Goal: Find specific page/section: Find specific page/section

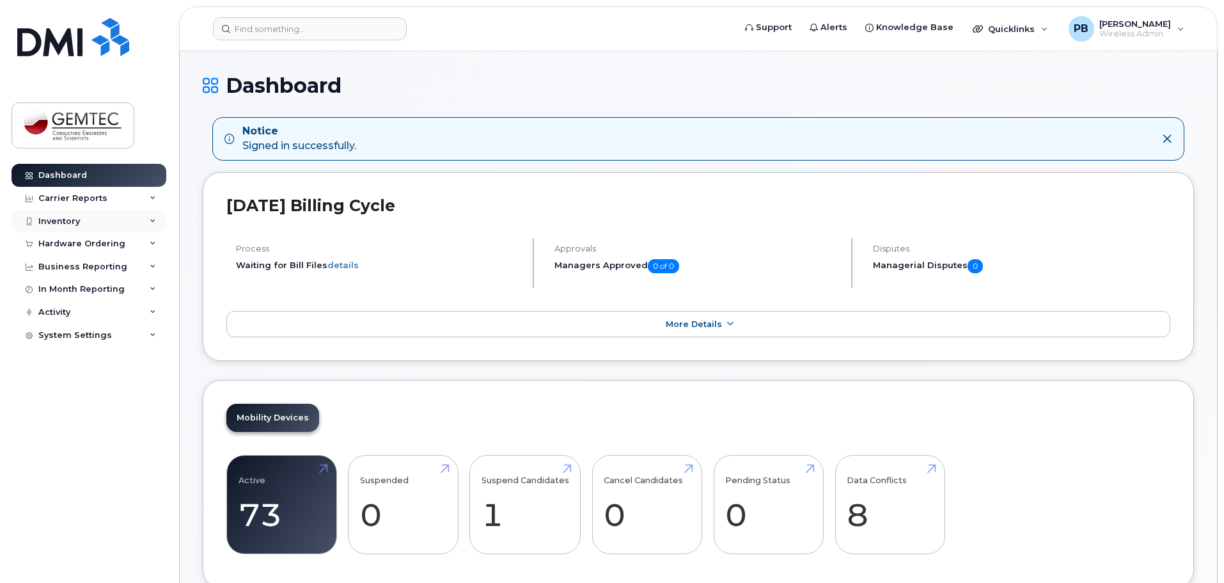
click at [76, 220] on div "Inventory" at bounding box center [59, 221] width 42 height 10
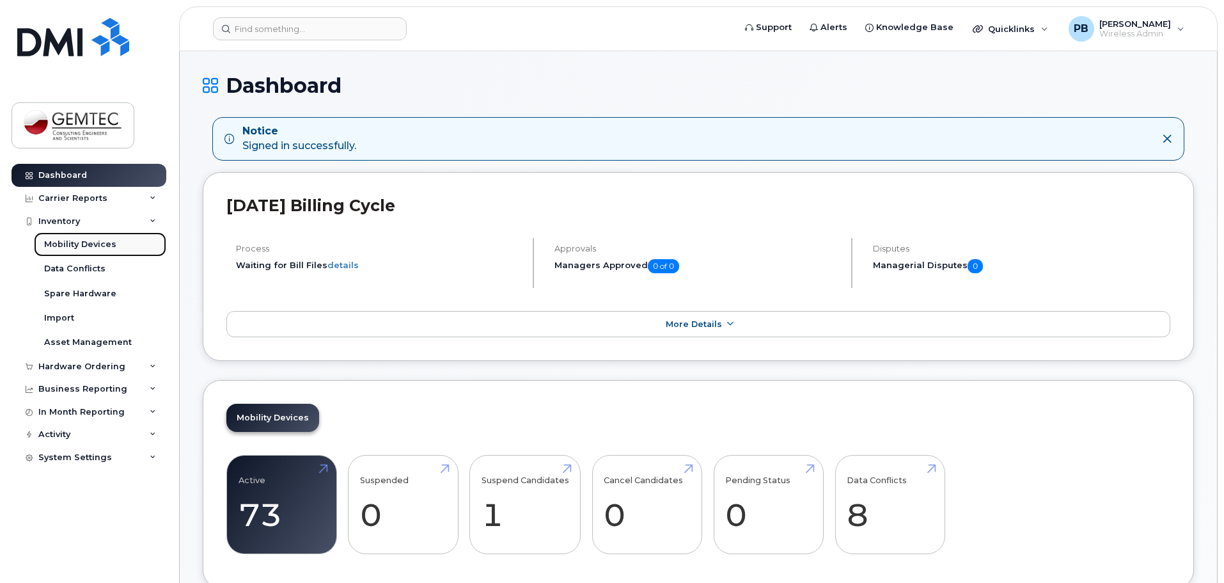
click at [78, 241] on div "Mobility Devices" at bounding box center [80, 245] width 72 height 12
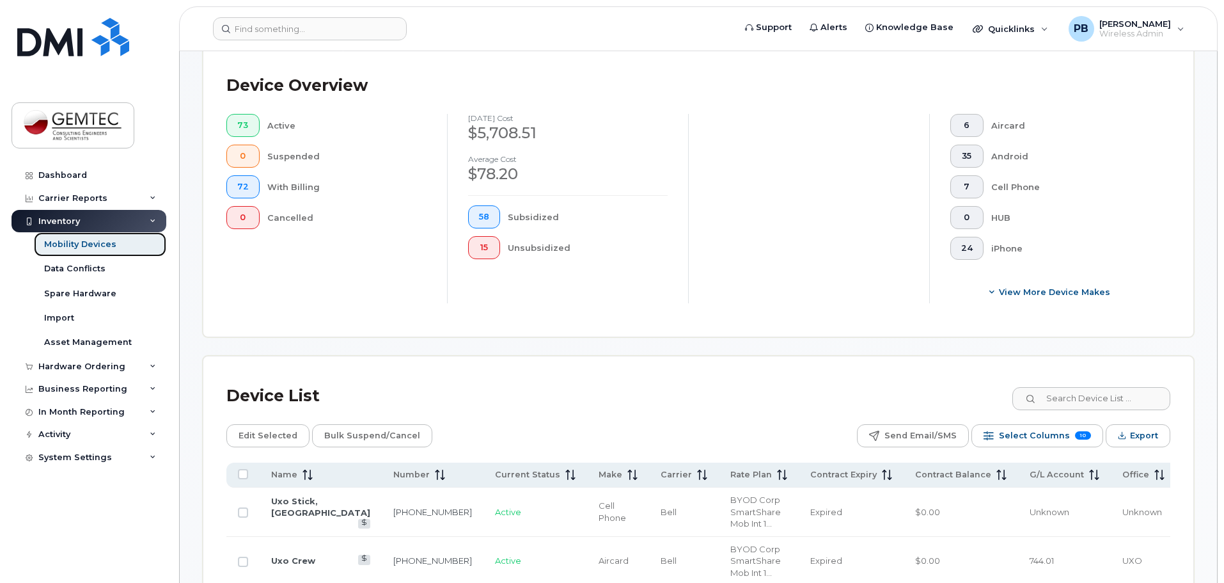
scroll to position [320, 0]
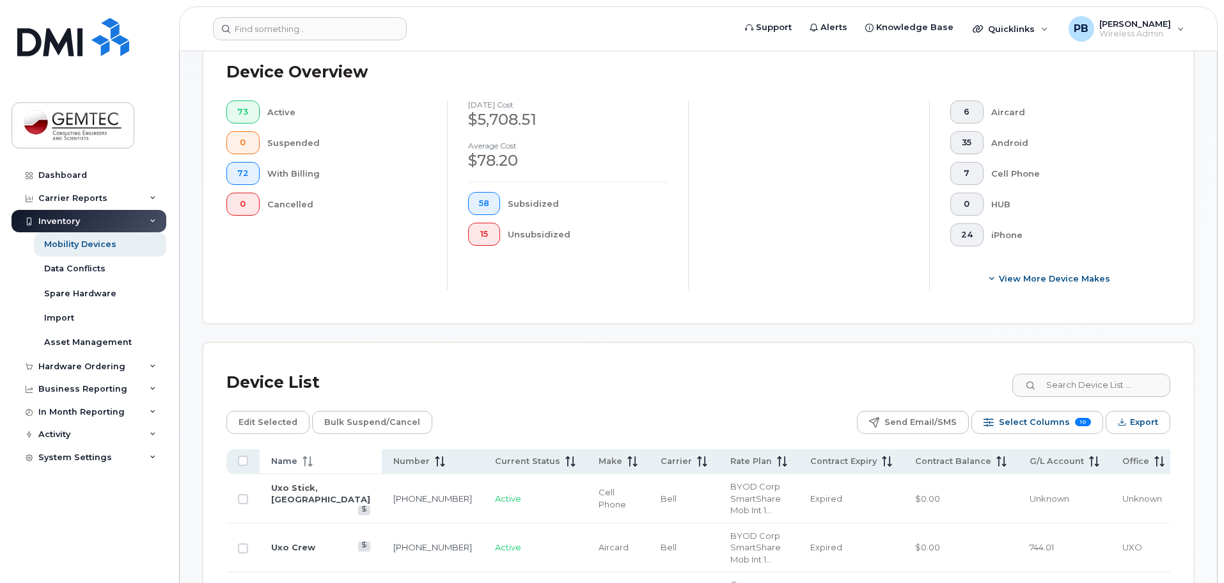
click at [306, 456] on icon at bounding box center [305, 457] width 4 height 3
click at [73, 171] on div "Dashboard" at bounding box center [62, 175] width 49 height 10
